Goal: Check status: Check status

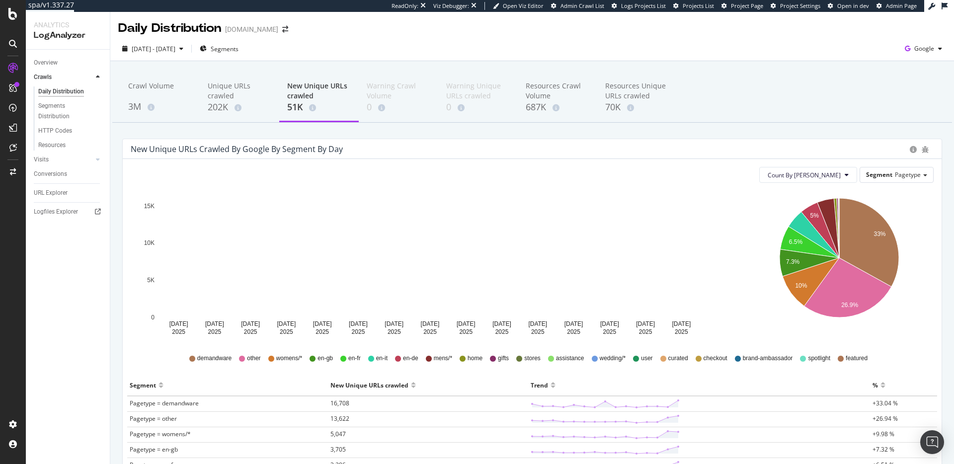
scroll to position [5, 0]
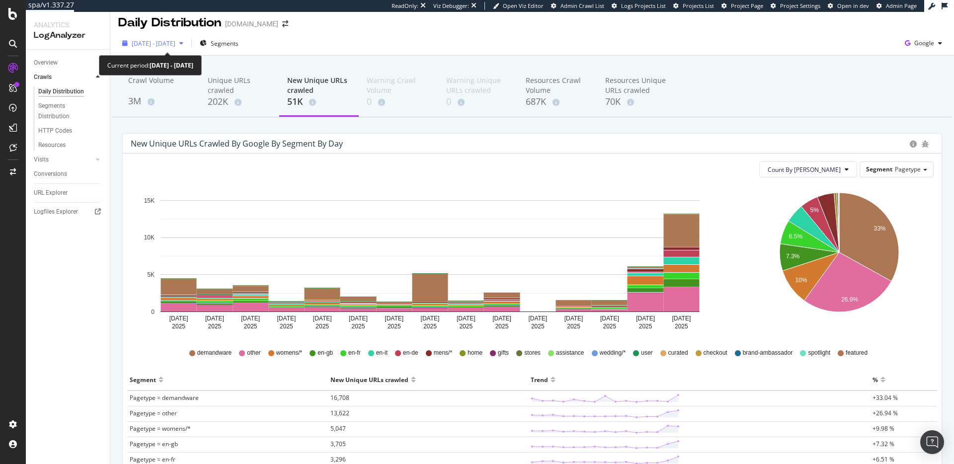
click at [167, 45] on span "[DATE] - [DATE]" at bounding box center [154, 43] width 44 height 8
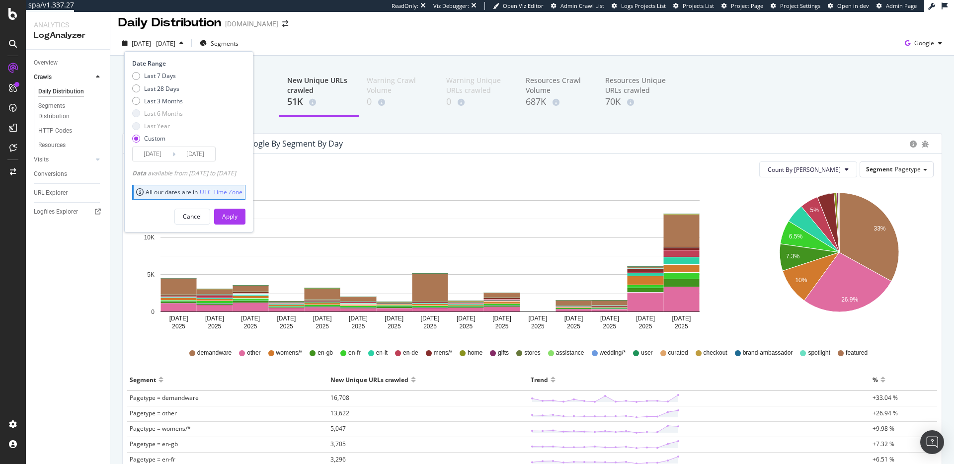
scroll to position [7, 0]
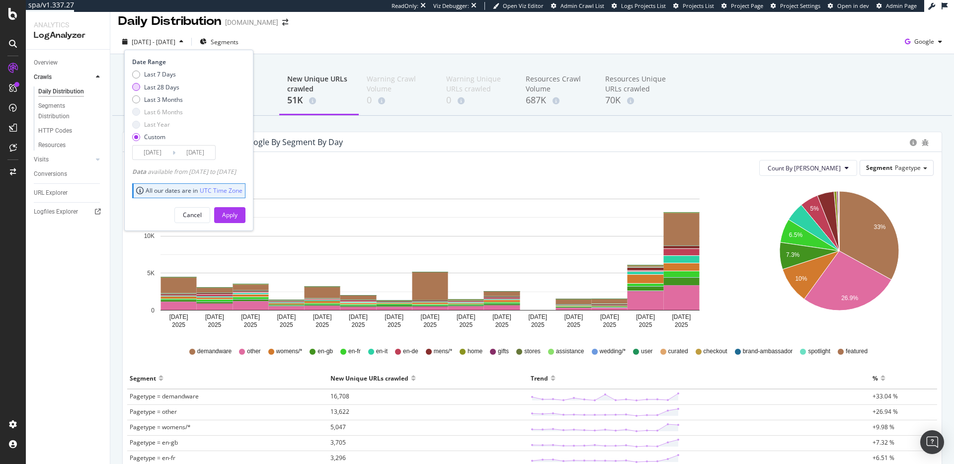
click at [174, 85] on div "Last 28 Days" at bounding box center [161, 87] width 35 height 8
type input "[DATE]"
drag, startPoint x: 154, startPoint y: 73, endPoint x: 155, endPoint y: 80, distance: 6.5
click at [154, 73] on div "Last 7 Days" at bounding box center [160, 74] width 32 height 8
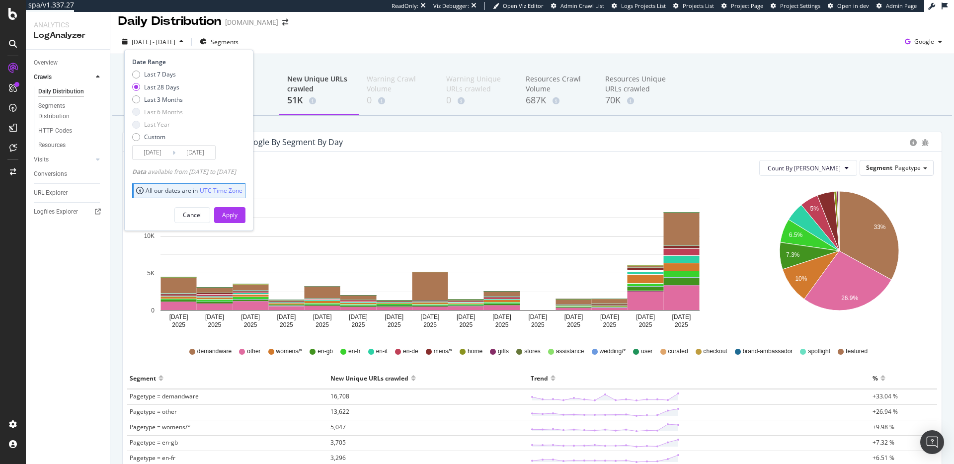
type input "[DATE]"
click at [238, 217] on div "Apply" at bounding box center [229, 215] width 15 height 8
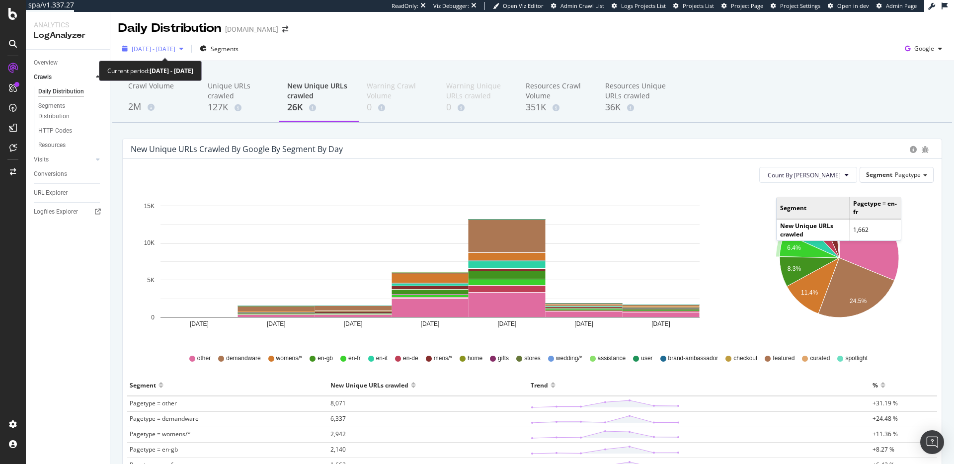
click at [187, 54] on div "[DATE] - [DATE]" at bounding box center [152, 48] width 69 height 15
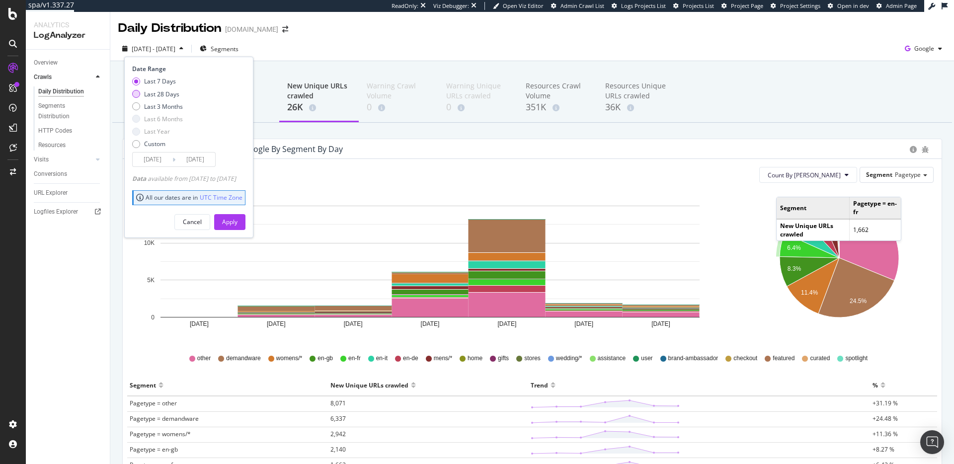
click at [175, 94] on div "Last 28 Days" at bounding box center [161, 94] width 35 height 8
type input "[DATE]"
click at [246, 211] on div "Cancel Apply" at bounding box center [188, 218] width 113 height 23
click at [246, 214] on button "Apply" at bounding box center [229, 222] width 31 height 16
